Goal: Information Seeking & Learning: Learn about a topic

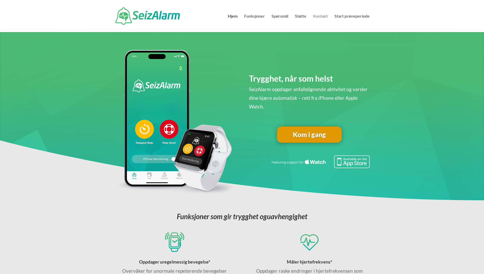
click at [323, 15] on link "Kontakt" at bounding box center [320, 23] width 15 height 18
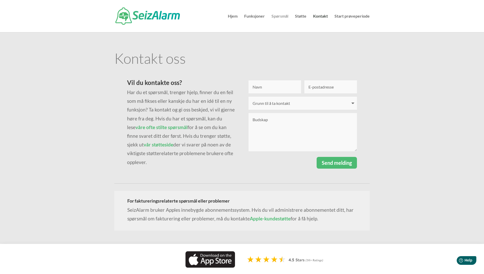
click at [276, 16] on link "Spørsmål" at bounding box center [279, 23] width 17 height 18
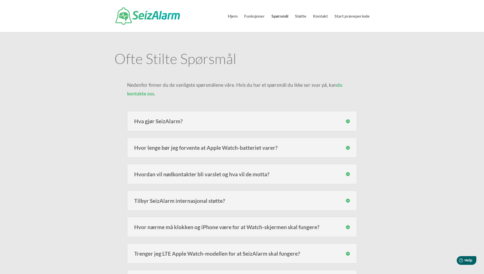
scroll to position [25, 0]
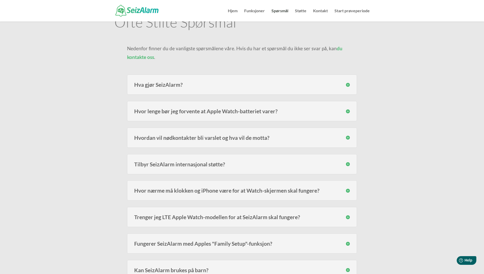
click at [346, 162] on h3 "Tilbyr SeizAlarm internasjonal støtte?" at bounding box center [241, 163] width 215 height 5
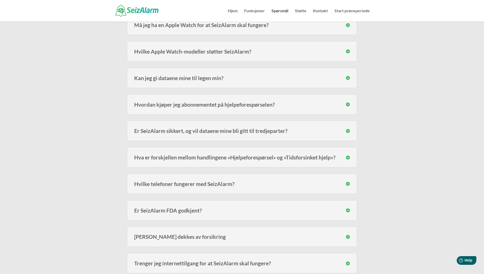
scroll to position [433, 0]
click at [347, 209] on h3 "Er SeizAlarm FDA godkjent?" at bounding box center [241, 209] width 215 height 5
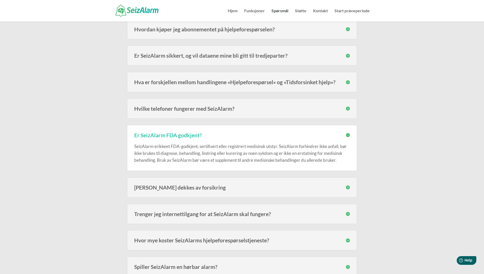
scroll to position [510, 0]
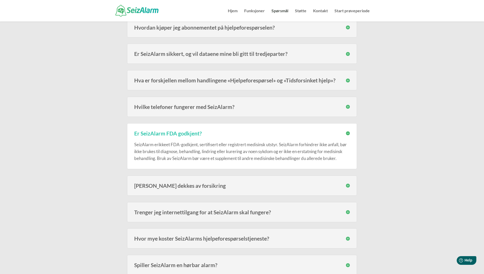
click at [347, 212] on h3 "Trenger jeg internettilgang for at SeizAlarm skal fungere?" at bounding box center [241, 211] width 215 height 5
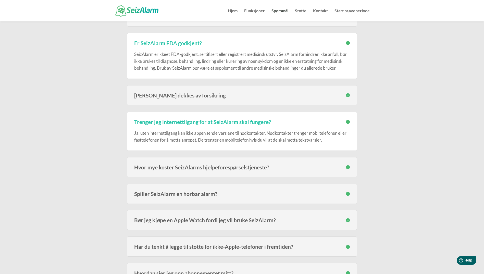
scroll to position [612, 0]
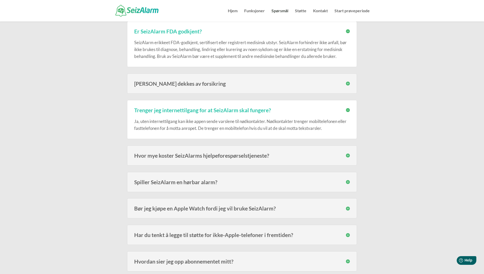
click at [347, 154] on h3 "Hvor mye koster SeizAlarms hjelpeforespørselstjeneste?" at bounding box center [241, 155] width 215 height 5
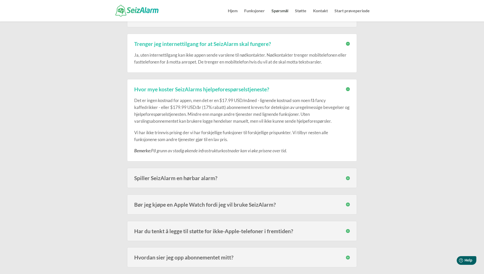
scroll to position [688, 0]
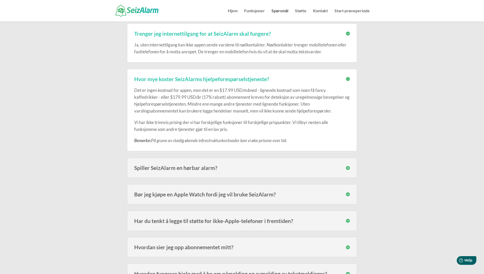
click at [348, 167] on h3 "Spiller SeizAlarm en hørbar alarm?" at bounding box center [241, 167] width 215 height 5
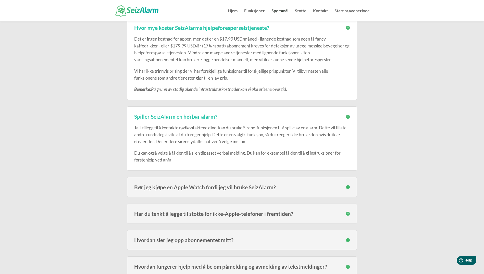
scroll to position [790, 0]
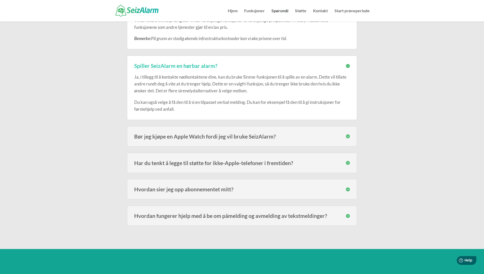
click at [349, 135] on h3 "Bør jeg kjøpe en Apple Watch fordi jeg vil bruke SeizAlarm?" at bounding box center [241, 136] width 215 height 5
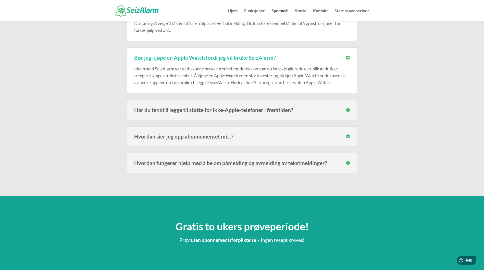
scroll to position [892, 0]
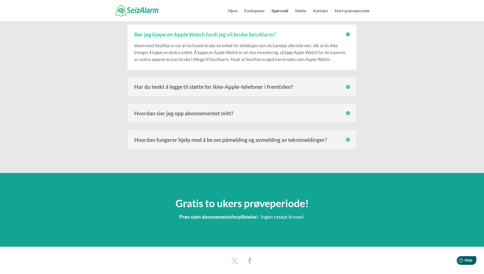
click at [346, 86] on h3 "Har du tenkt å legge til støtte for ikke-Apple-telefoner i fremtiden?" at bounding box center [241, 86] width 215 height 5
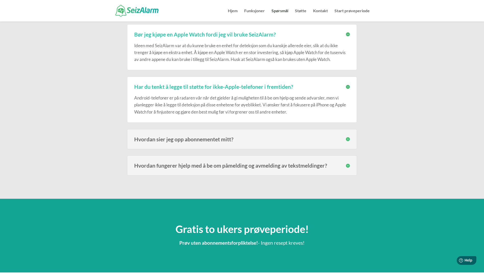
click at [348, 139] on h3 "Hvordan sier jeg opp abonnementet mitt?" at bounding box center [241, 138] width 215 height 5
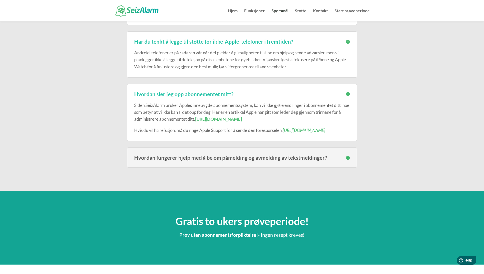
scroll to position [943, 0]
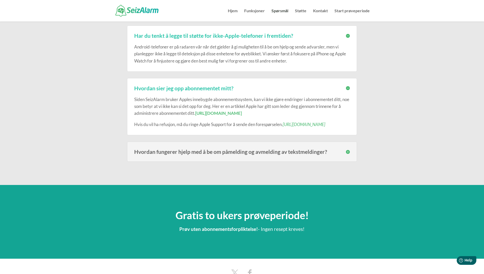
click at [348, 151] on h3 "Hvordan fungerer hjelp med å be om påmelding og avmelding av tekstmeldinger?" at bounding box center [241, 151] width 215 height 5
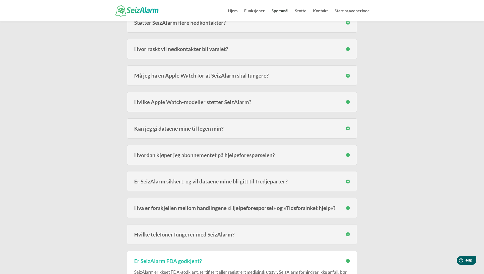
scroll to position [357, 0]
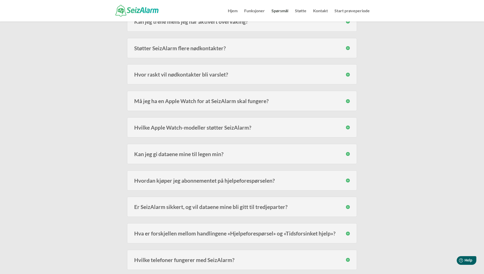
click at [347, 206] on h3 "Er SeizAlarm sikkert, og vil dataene mine bli gitt til tredjeparter?" at bounding box center [241, 206] width 215 height 5
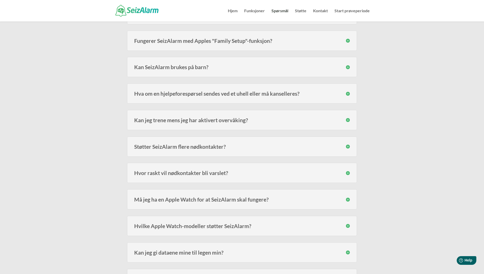
scroll to position [255, 0]
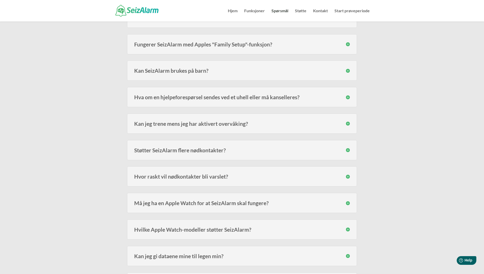
click at [347, 203] on h3 "Må jeg ha en Apple Watch for at SeizAlarm skal fungere?" at bounding box center [241, 202] width 215 height 5
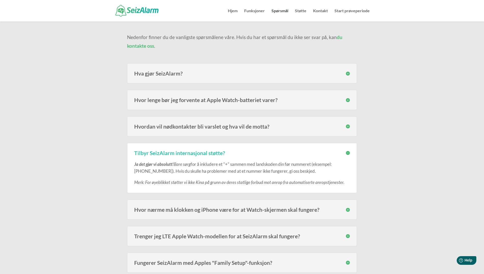
scroll to position [25, 0]
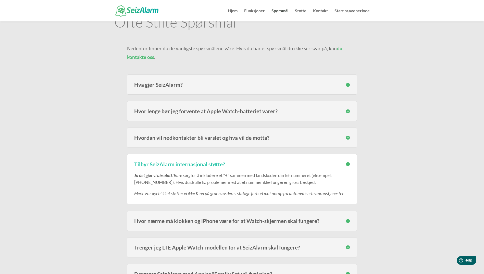
click at [347, 83] on h3 "Hva gjør SeizAlarm?" at bounding box center [241, 84] width 215 height 5
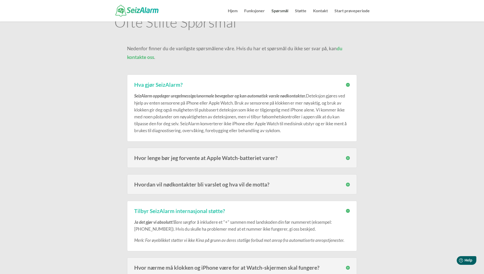
click at [348, 158] on h3 "Hvor lenge bør jeg forvente at Apple Watch-batteriet varer?" at bounding box center [241, 157] width 215 height 5
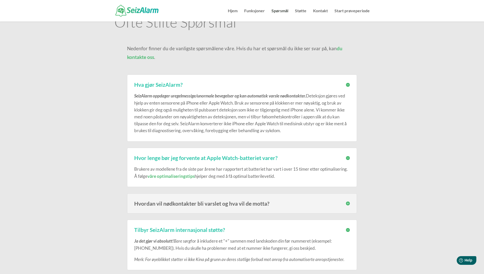
click at [347, 201] on h3 "Hvordan vil nødkontakter bli varslet og hva vil de motta?" at bounding box center [241, 203] width 215 height 5
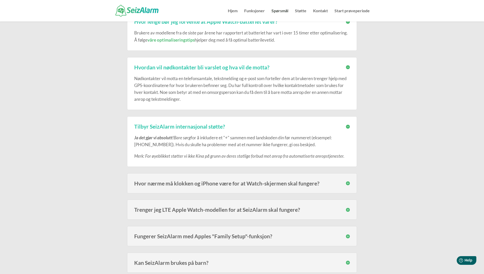
scroll to position [204, 0]
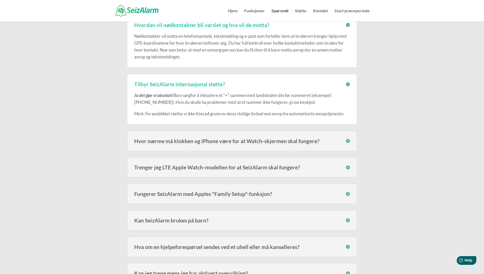
click at [347, 140] on h3 "Hvor nærme må klokken og iPhone være for at Watch-skjermen skal fungere?" at bounding box center [241, 140] width 215 height 5
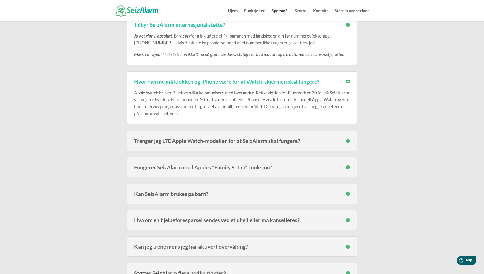
scroll to position [280, 0]
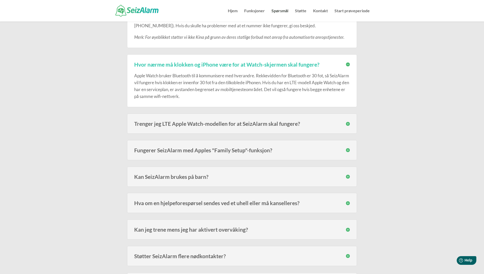
click at [347, 149] on h3 "Fungerer SeizAlarm med Apples "Family Setup"-funksjon?" at bounding box center [241, 149] width 215 height 5
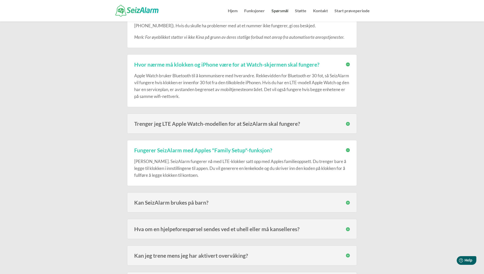
click at [349, 202] on h3 "Kan SeizAlarm brukes på barn?" at bounding box center [241, 202] width 215 height 5
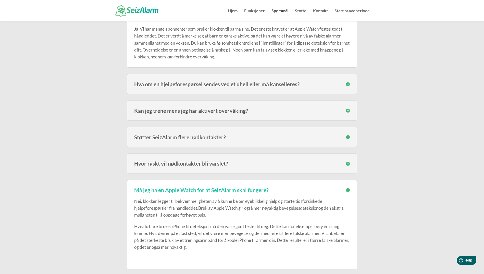
scroll to position [484, 0]
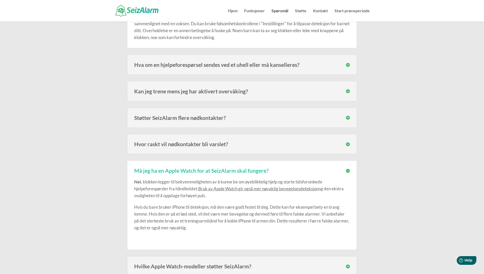
click at [348, 64] on h3 "Hva om en hjelpeforespørsel sendes ved et uhell eller må kanselleres?" at bounding box center [241, 64] width 215 height 5
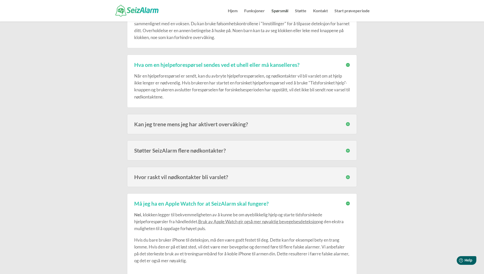
click at [347, 123] on h3 "Kan jeg trene mens jeg har aktivert overvåking?" at bounding box center [241, 123] width 215 height 5
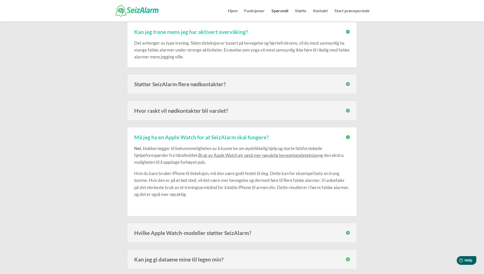
scroll to position [586, 0]
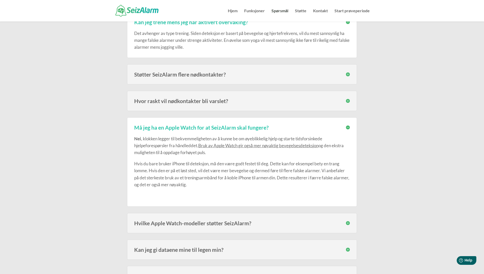
click at [348, 73] on h3 "Støtter SeizAlarm flere nødkontakter?" at bounding box center [241, 74] width 215 height 5
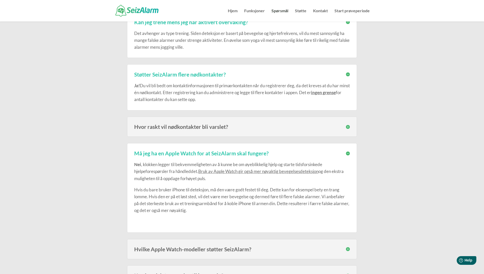
click at [345, 125] on h3 "Hvor raskt vil nødkontakter bli varslet?" at bounding box center [241, 126] width 215 height 5
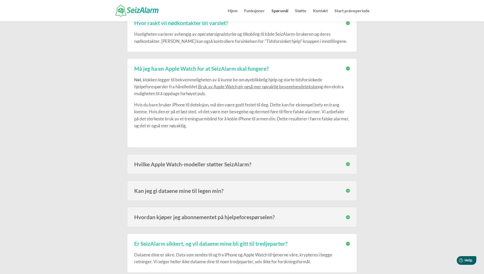
scroll to position [739, 0]
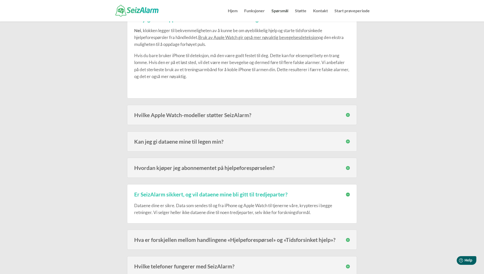
click at [347, 114] on h3 "Hvilke Apple Watch-modeller støtter SeizAlarm?" at bounding box center [241, 114] width 215 height 5
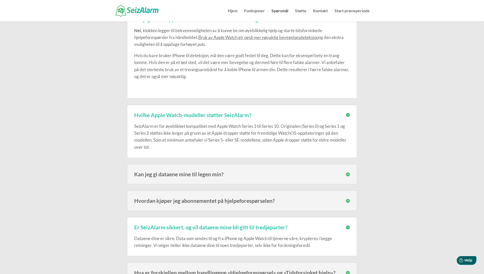
click at [349, 174] on h3 "Kan jeg gi dataene mine til legen min?" at bounding box center [241, 173] width 215 height 5
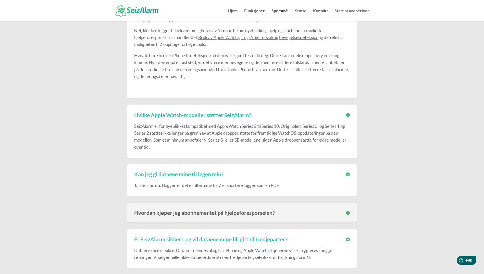
click at [348, 210] on h3 "Hvordan kjøper jeg abonnementet på hjelpeforespørselen?" at bounding box center [241, 212] width 215 height 5
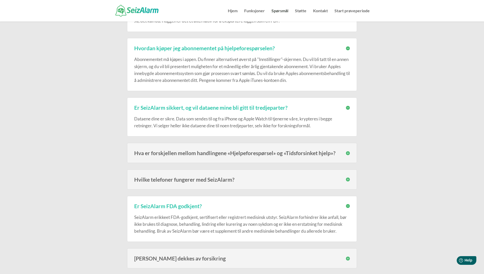
scroll to position [918, 0]
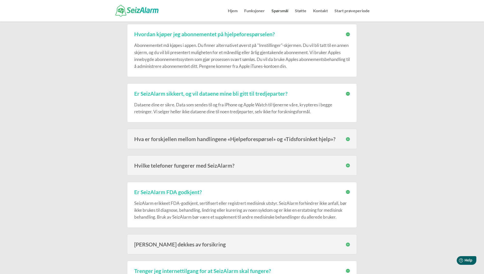
click at [348, 138] on h3 "Hva er forskjellen mellom handlingene «Hjelpeforespørsel» og «Tidsforsinket hje…" at bounding box center [241, 138] width 215 height 5
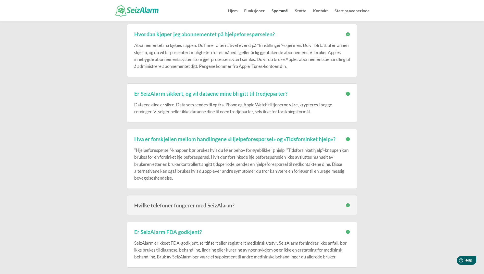
click at [347, 204] on h3 "Hvilke telefoner fungerer med SeizAlarm?" at bounding box center [241, 204] width 215 height 5
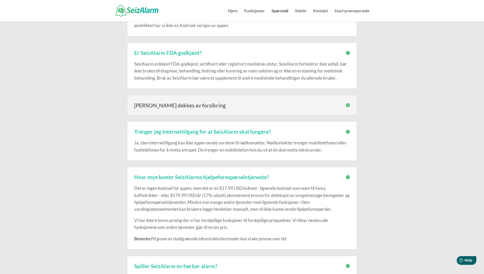
scroll to position [1020, 0]
